Goal: Check status: Check status

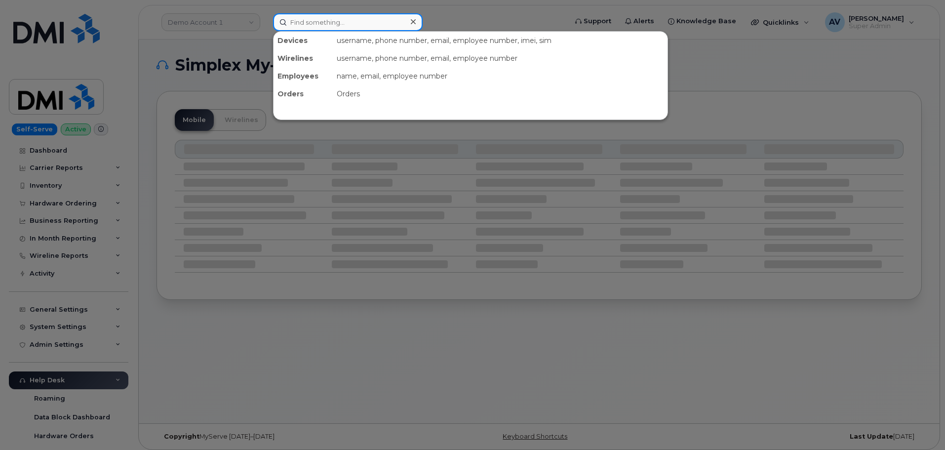
click at [363, 27] on input at bounding box center [348, 22] width 150 height 18
paste input "302043"
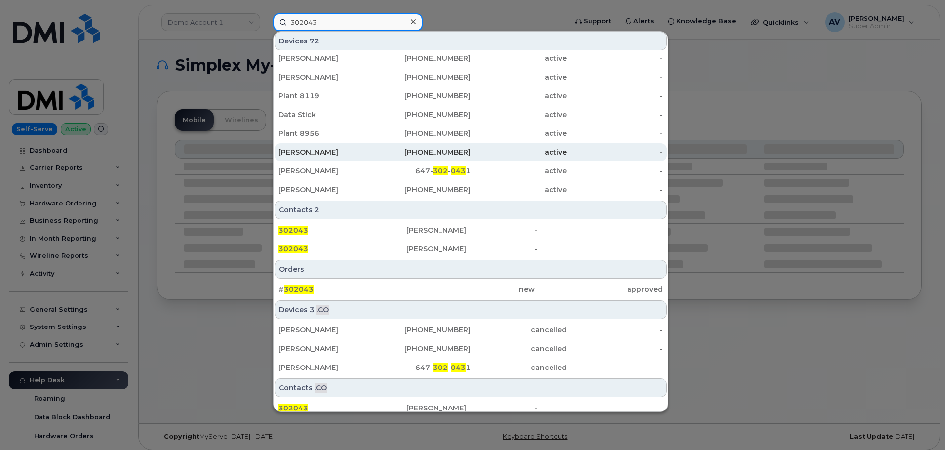
scroll to position [235, 0]
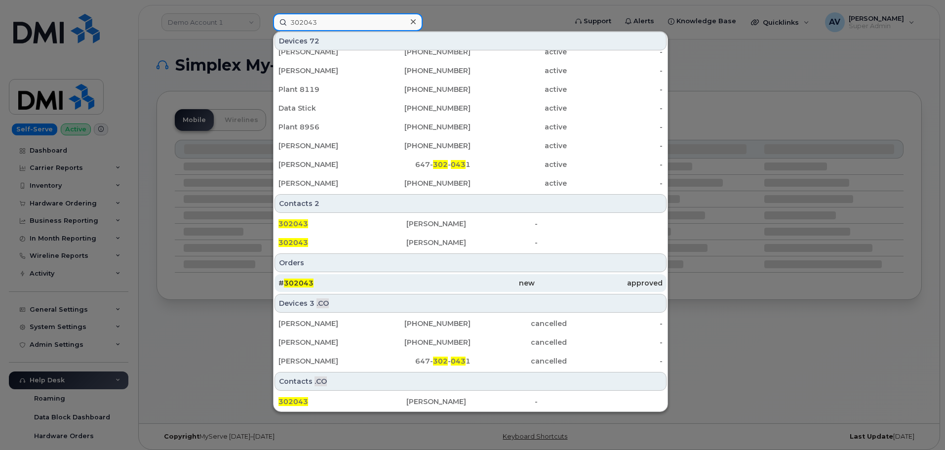
type input "302043"
click at [348, 281] on div "# 302043" at bounding box center [342, 283] width 128 height 10
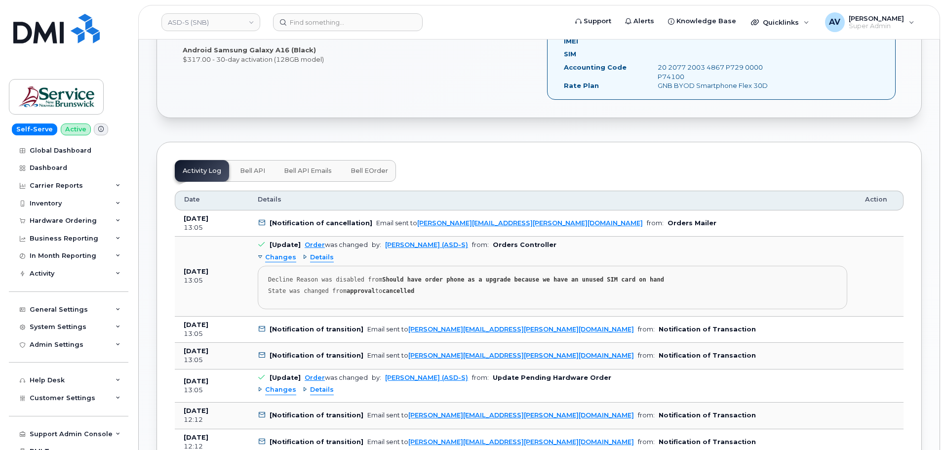
scroll to position [395, 0]
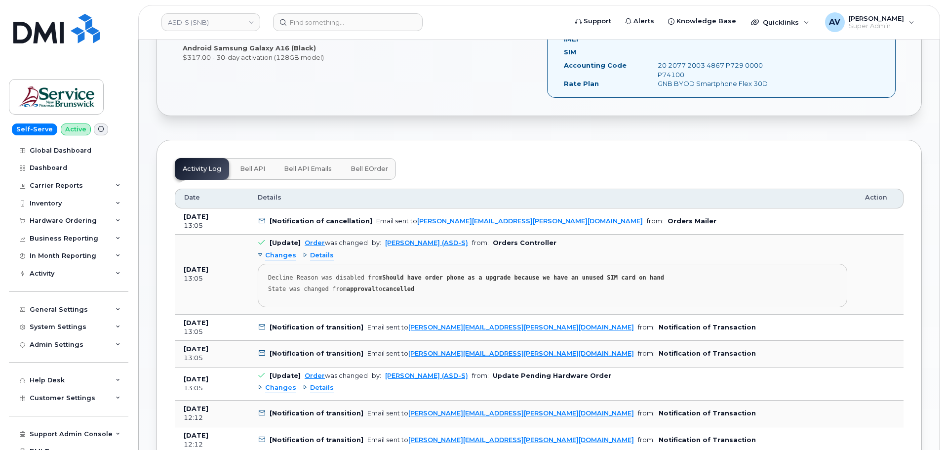
click at [282, 257] on span "Changes" at bounding box center [280, 255] width 31 height 9
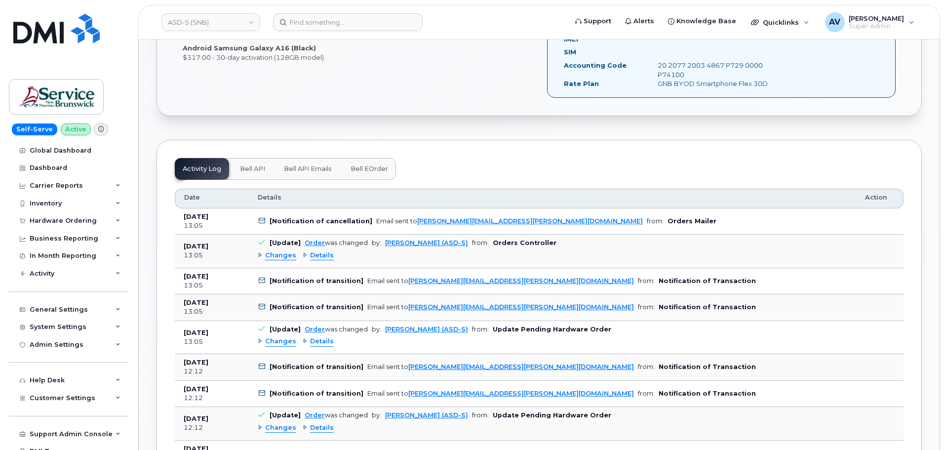
click at [316, 259] on span "Details" at bounding box center [322, 255] width 24 height 9
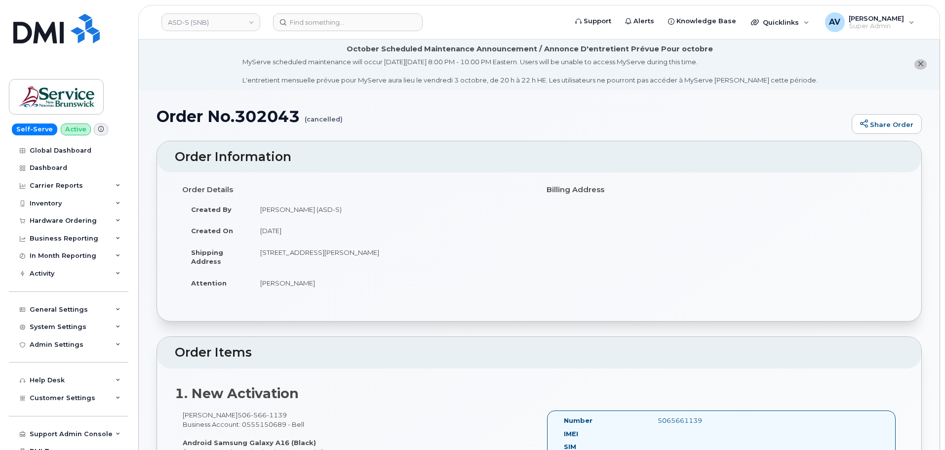
scroll to position [0, 0]
drag, startPoint x: 158, startPoint y: 117, endPoint x: 342, endPoint y: 116, distance: 184.6
click at [342, 116] on h1 "Order No.302043 (cancelled)" at bounding box center [501, 116] width 690 height 17
copy h1 "Order No.302043 (cancelled)"
